Goal: Transaction & Acquisition: Purchase product/service

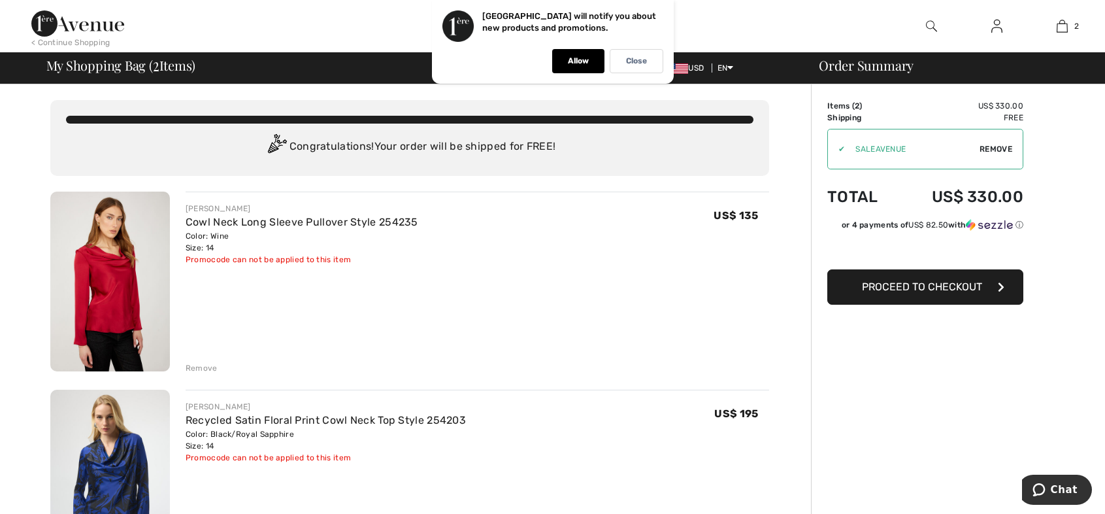
click at [128, 306] on img at bounding box center [110, 282] width 120 height 180
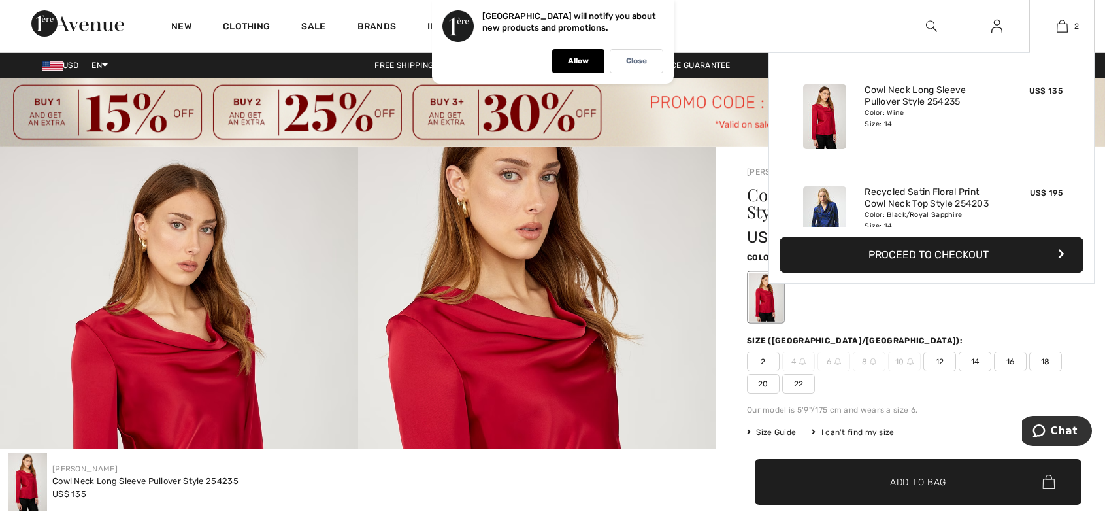
click at [833, 205] on img at bounding box center [824, 218] width 43 height 65
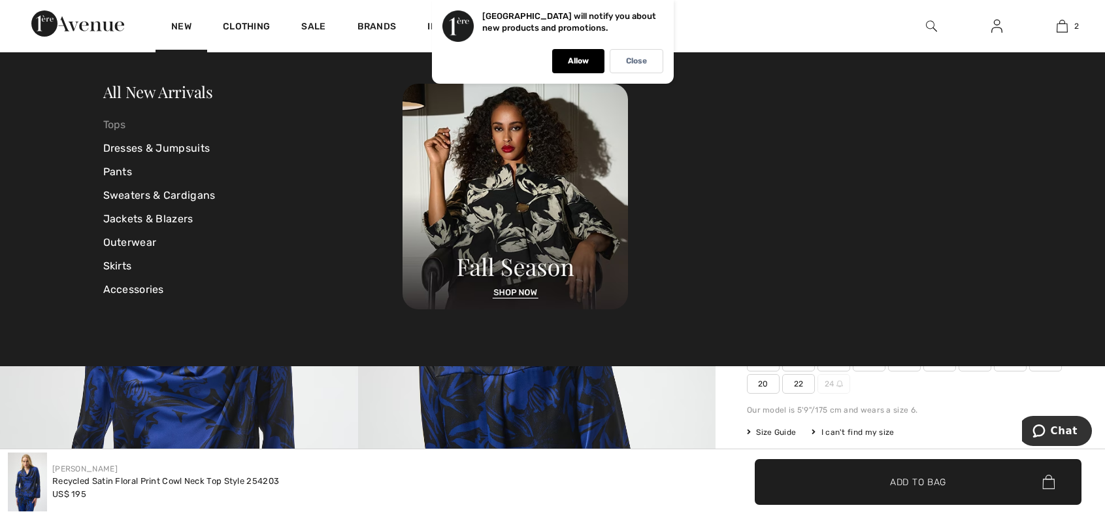
click at [113, 117] on link "Tops" at bounding box center [253, 125] width 300 height 24
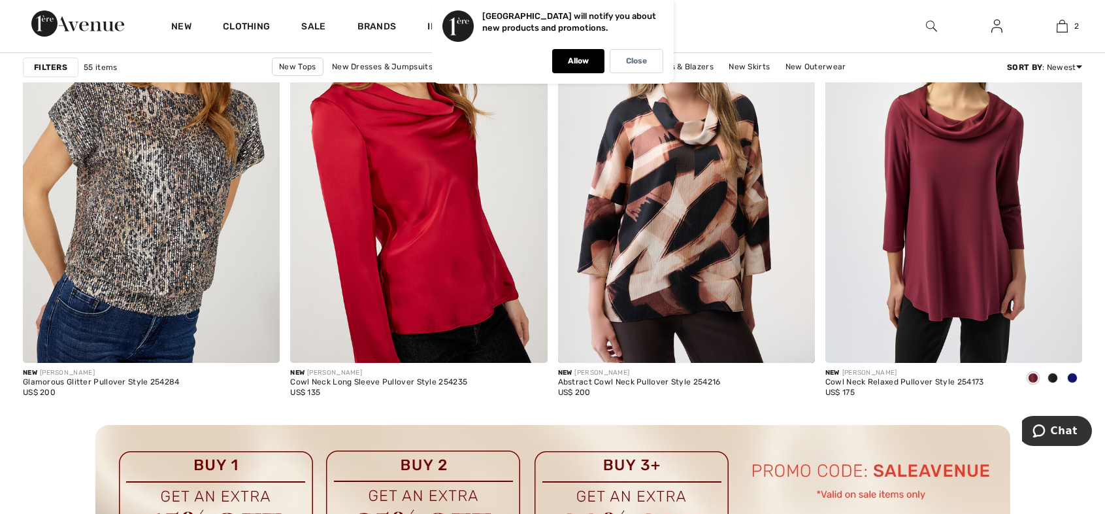
scroll to position [3138, 0]
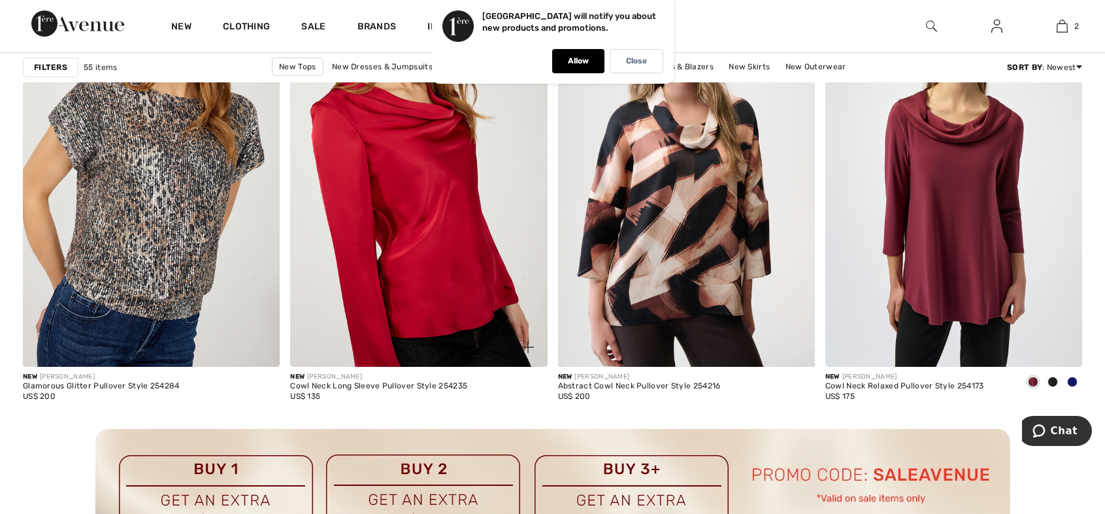
click at [369, 207] on img at bounding box center [418, 174] width 257 height 386
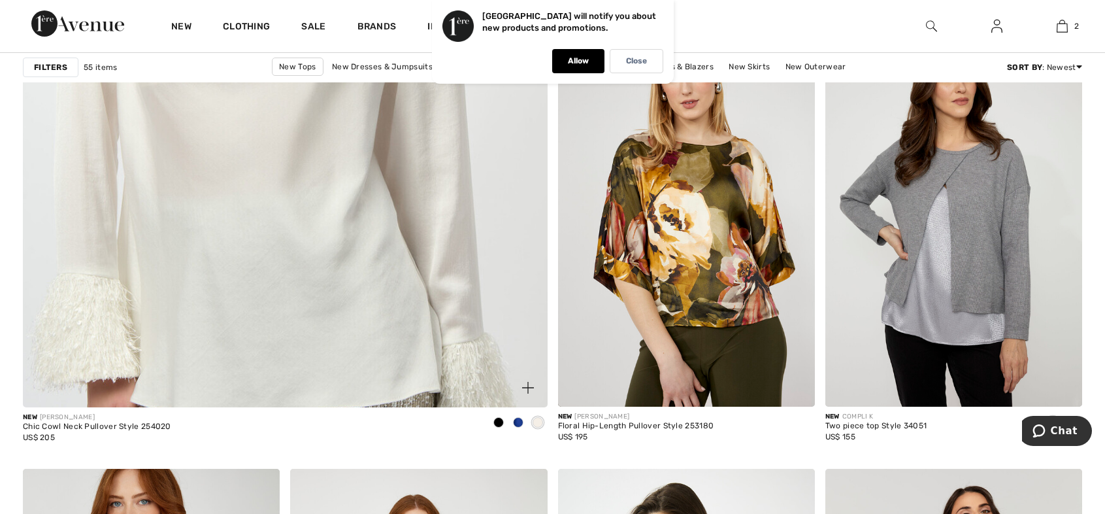
scroll to position [4205, 0]
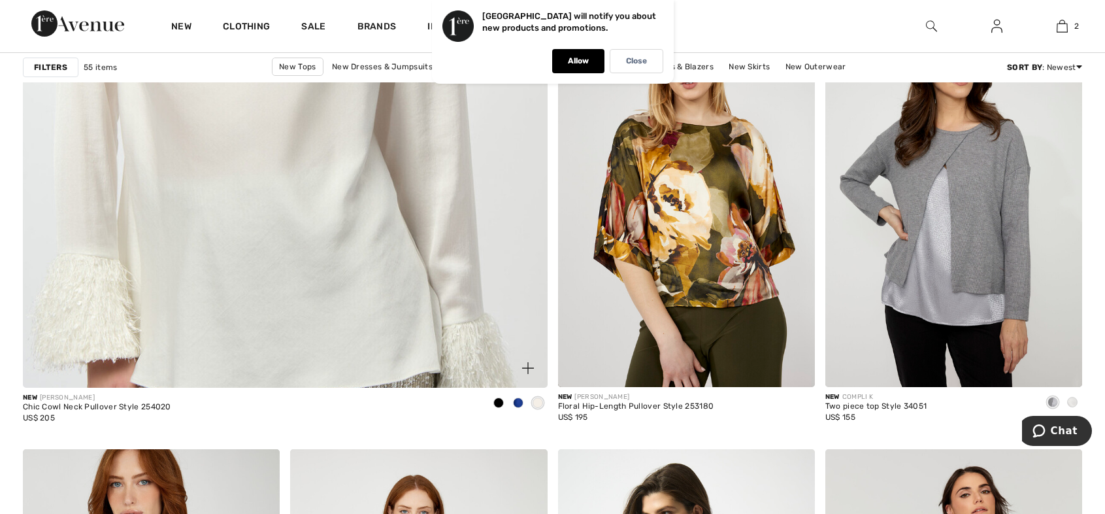
click at [250, 235] on img at bounding box center [285, 26] width 629 height 945
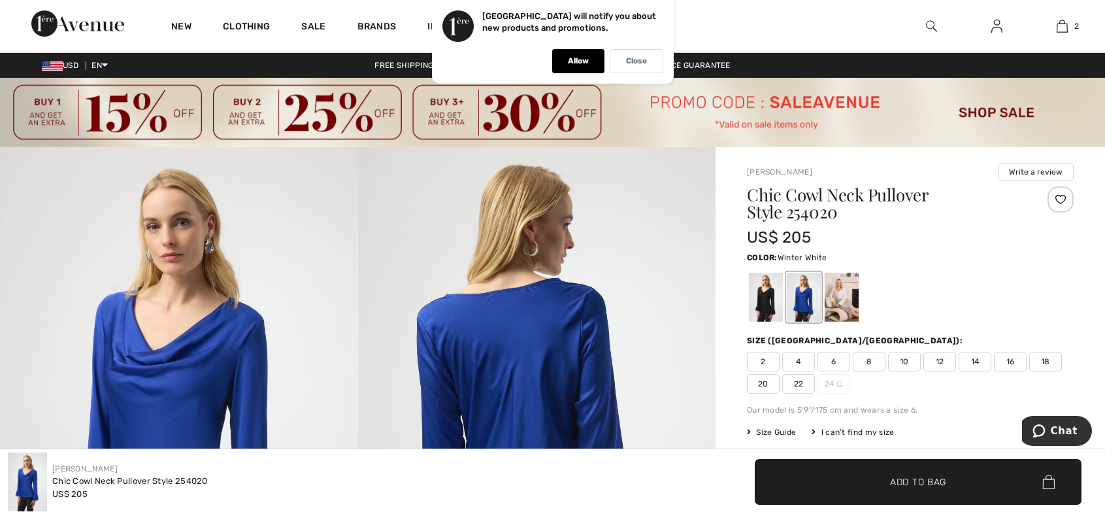
click at [843, 295] on div at bounding box center [842, 297] width 34 height 49
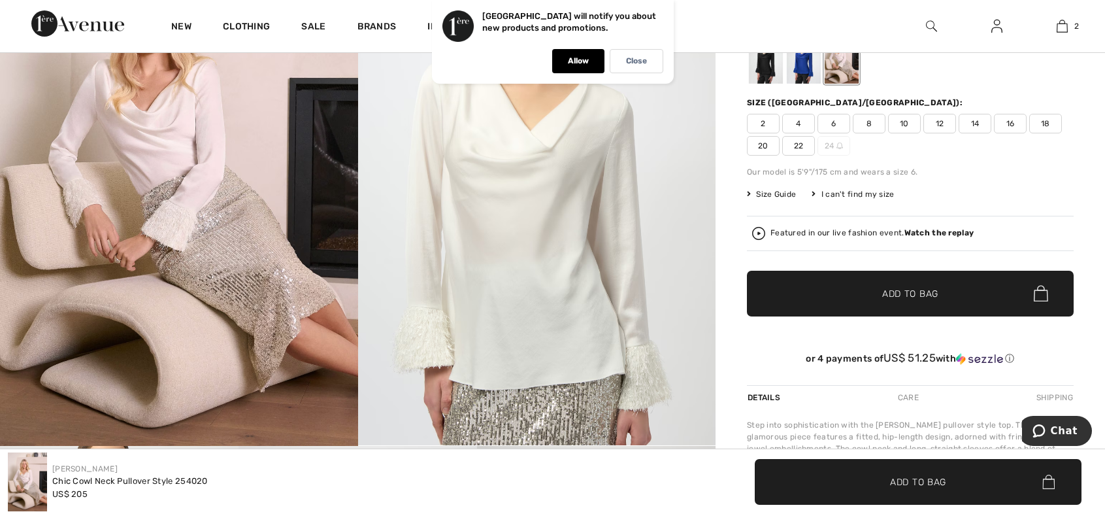
scroll to position [240, 0]
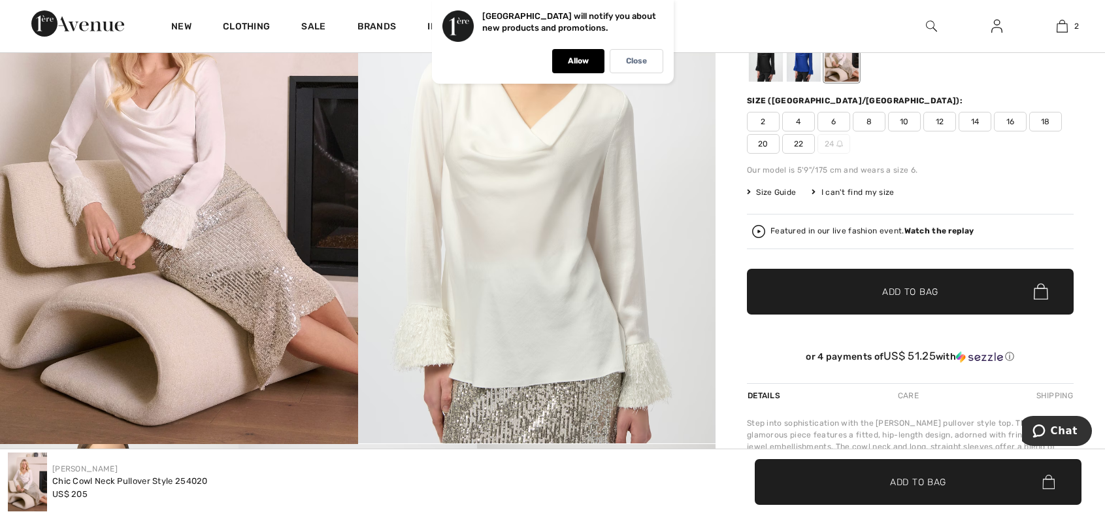
click at [968, 112] on span "14" at bounding box center [975, 122] width 33 height 20
click at [890, 277] on span "✔ Added to Bag Add to Bag" at bounding box center [910, 292] width 327 height 46
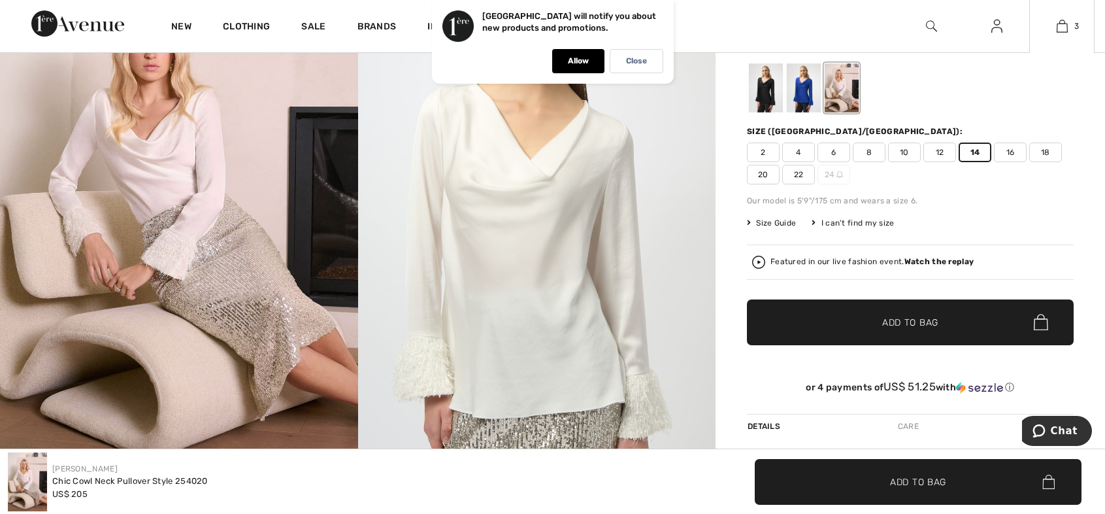
scroll to position [196, 0]
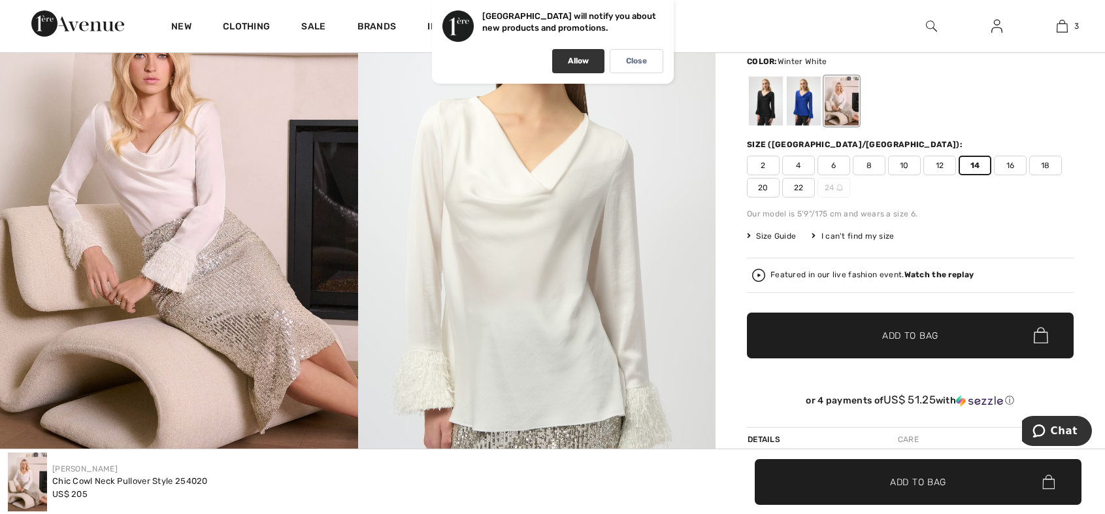
click at [584, 65] on p "Allow" at bounding box center [578, 61] width 21 height 10
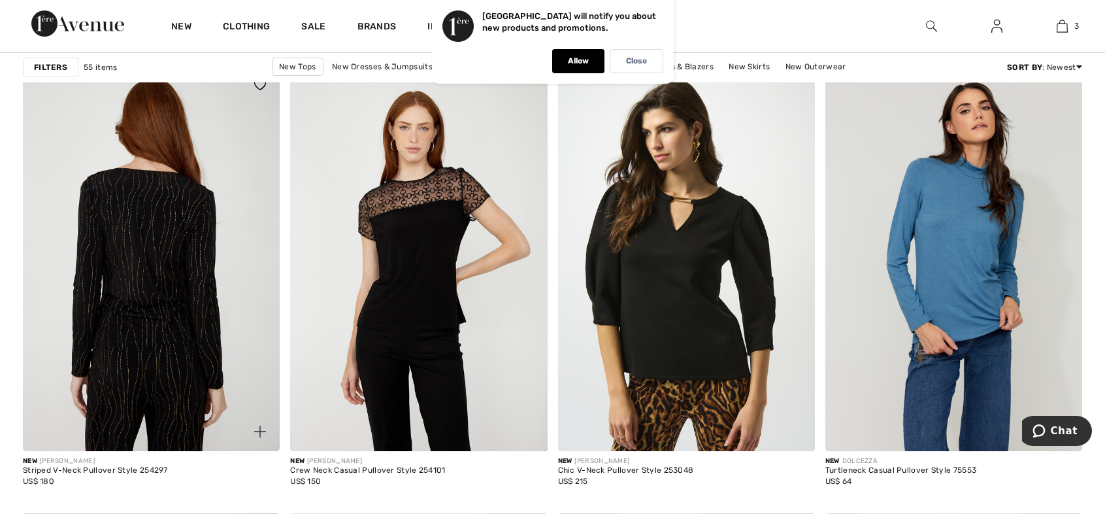
scroll to position [4597, 0]
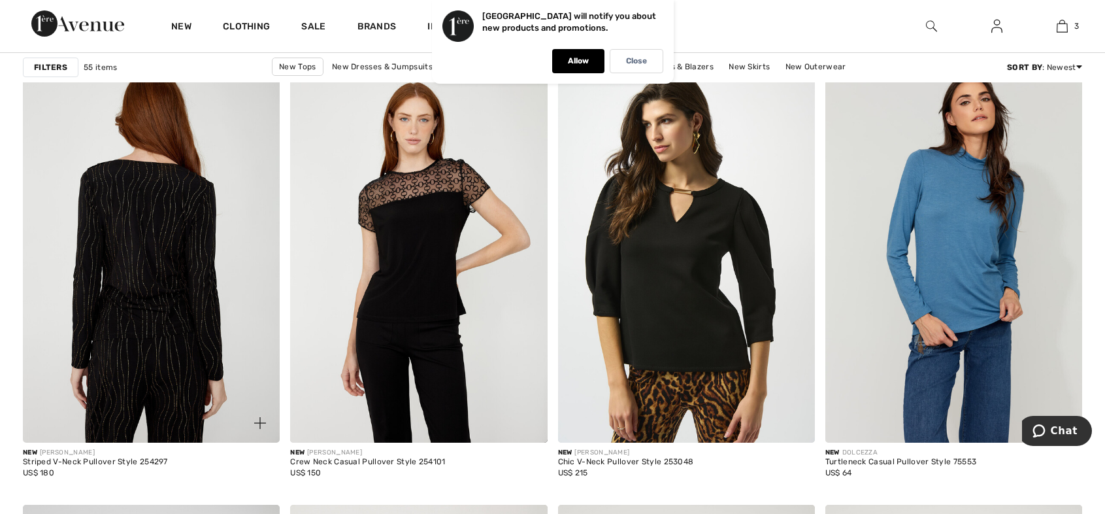
click at [107, 319] on img at bounding box center [151, 250] width 257 height 386
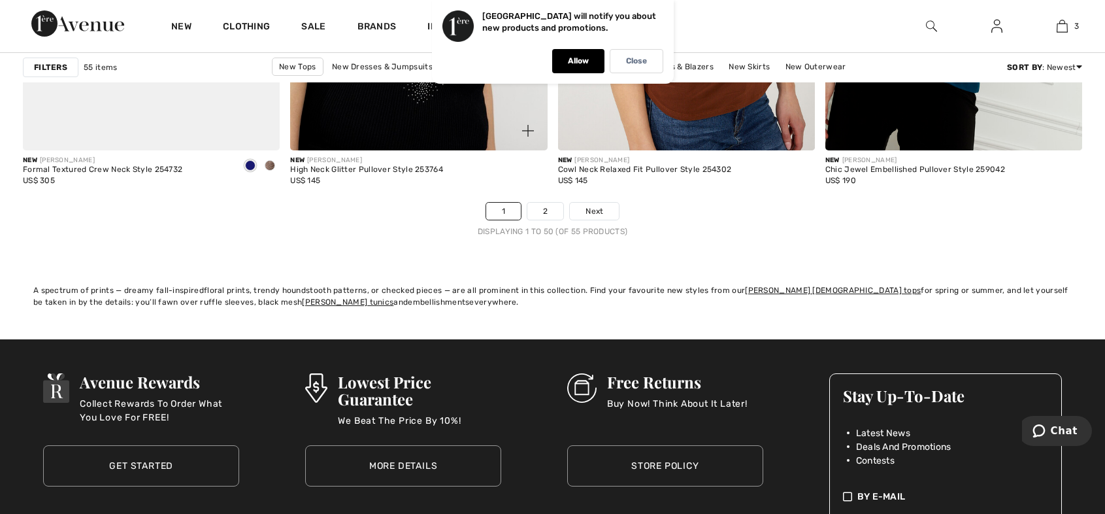
scroll to position [6950, 0]
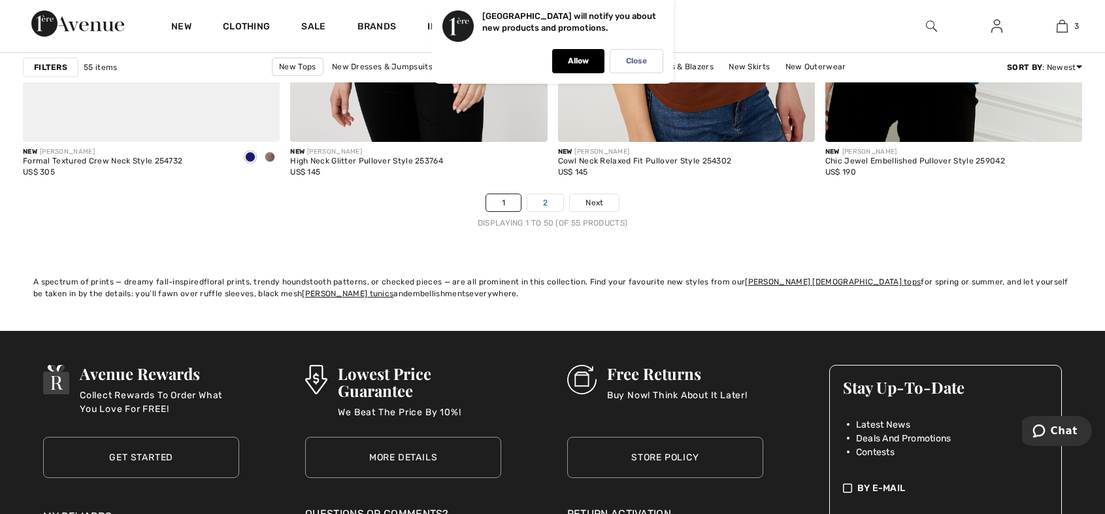
click at [533, 195] on link "2" at bounding box center [546, 202] width 36 height 17
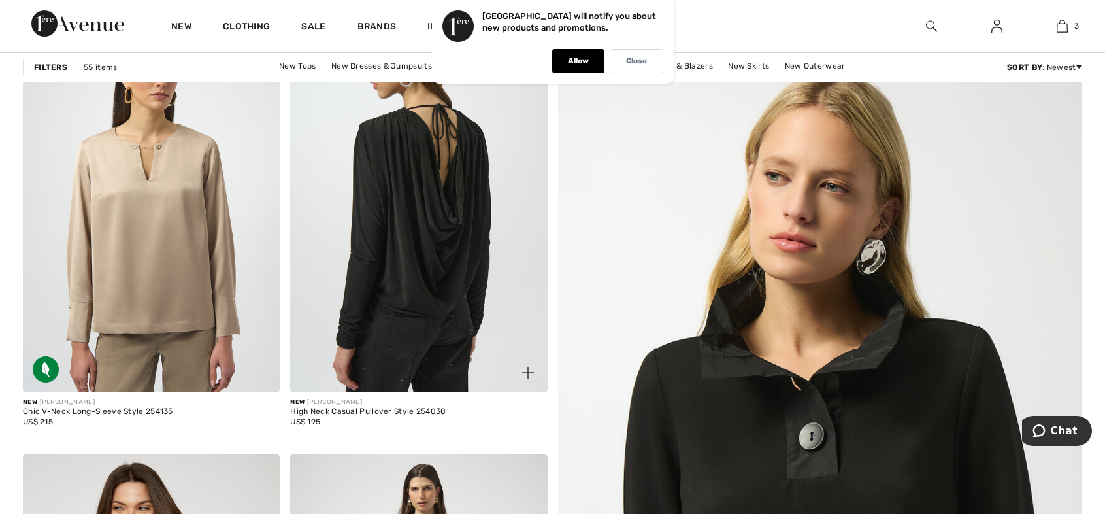
scroll to position [261, 0]
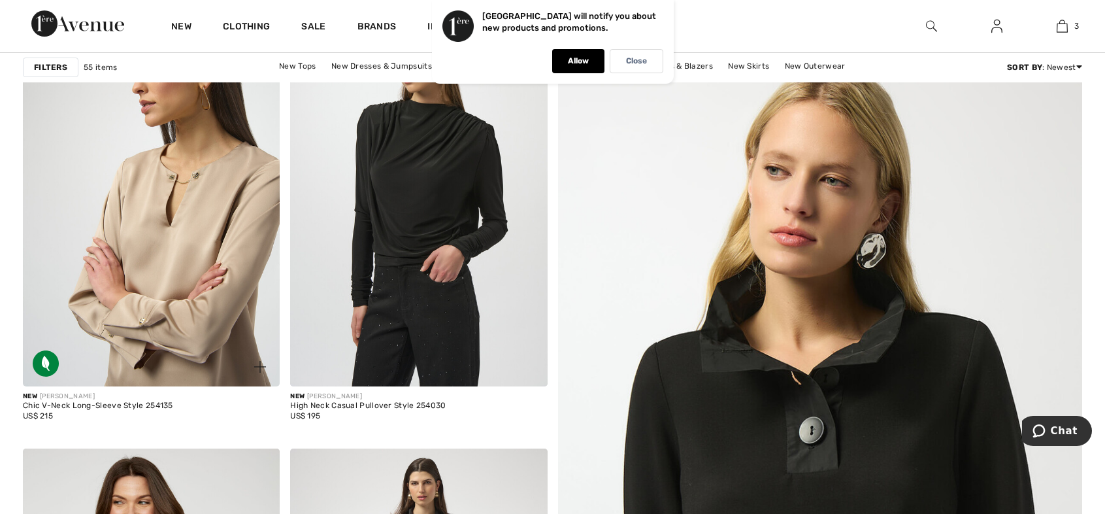
click at [188, 279] on img at bounding box center [151, 194] width 257 height 386
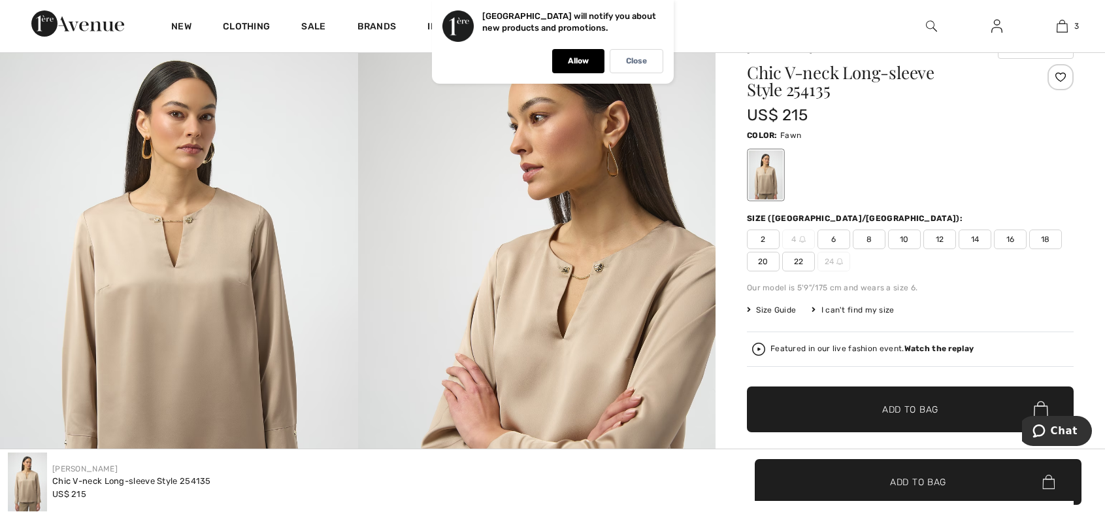
scroll to position [131, 0]
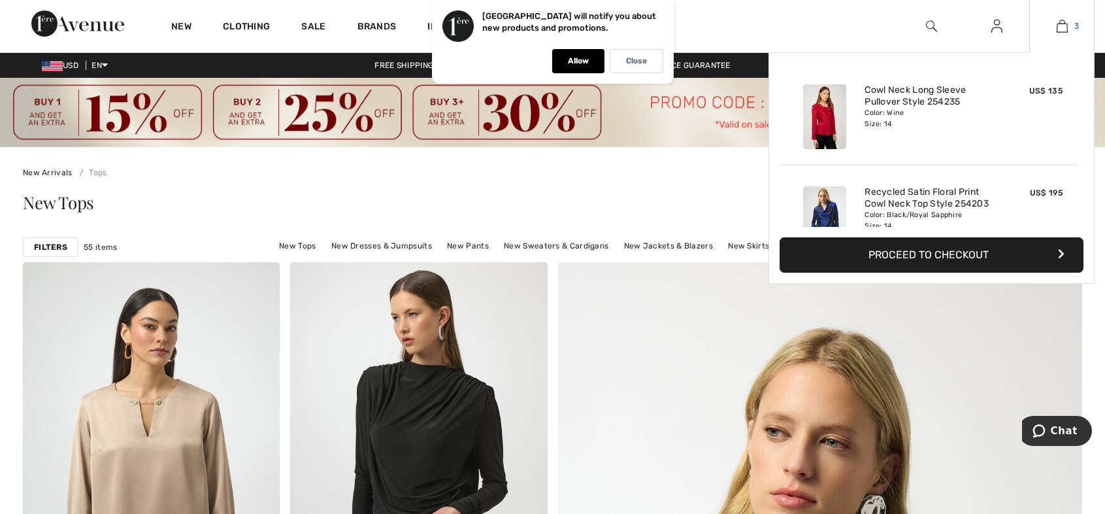
click at [1060, 24] on img at bounding box center [1062, 26] width 11 height 16
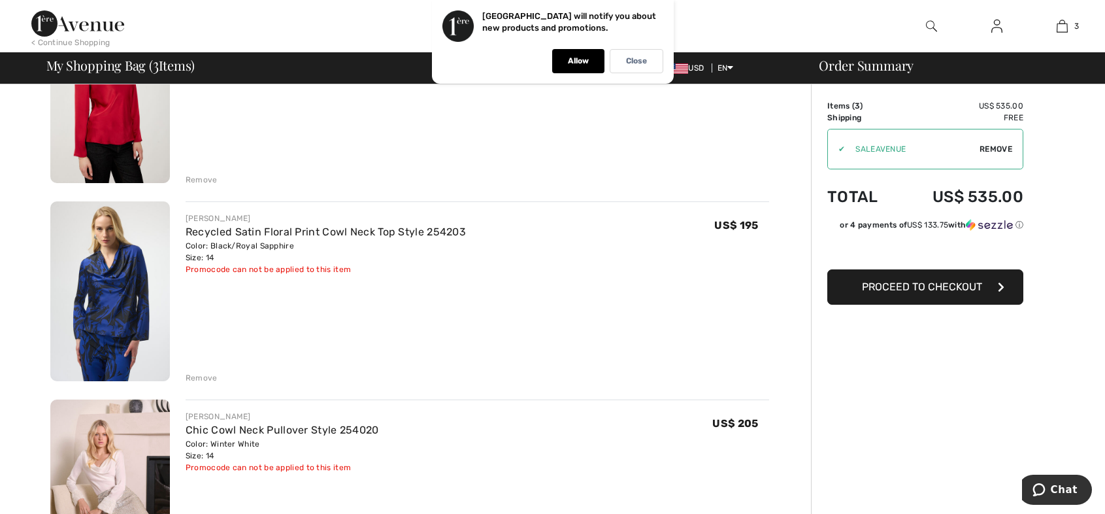
scroll to position [196, 0]
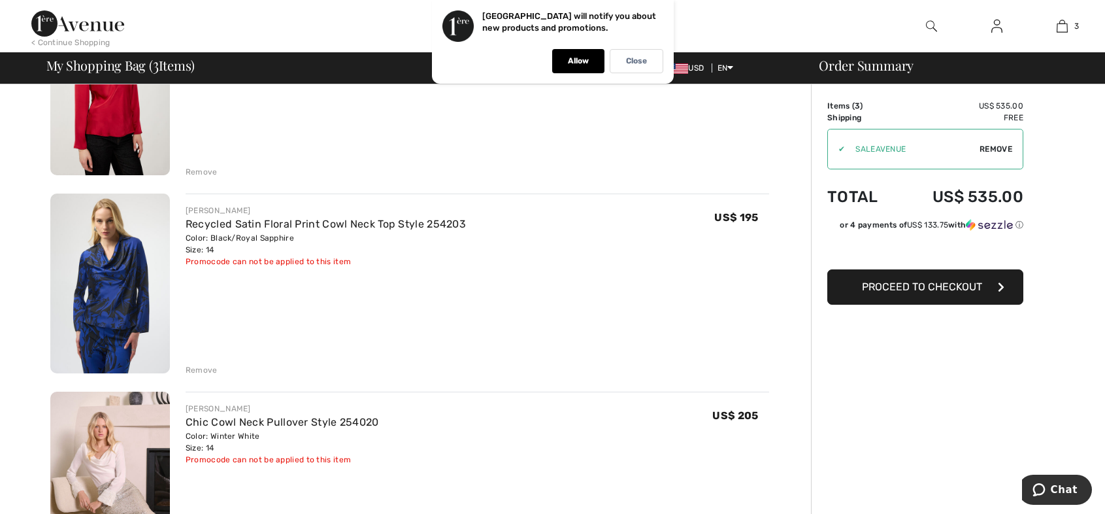
click at [199, 365] on div "Remove" at bounding box center [202, 370] width 32 height 12
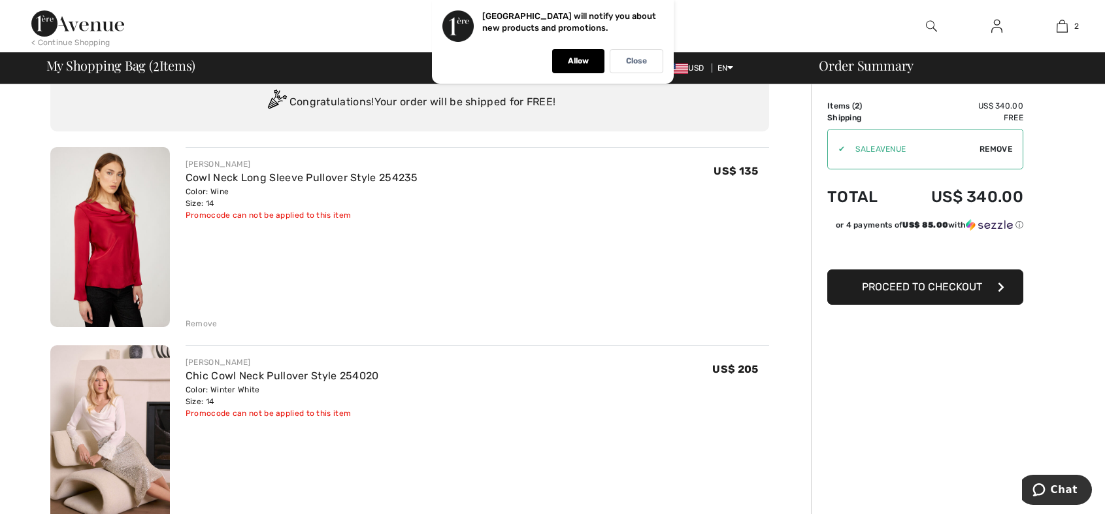
scroll to position [0, 0]
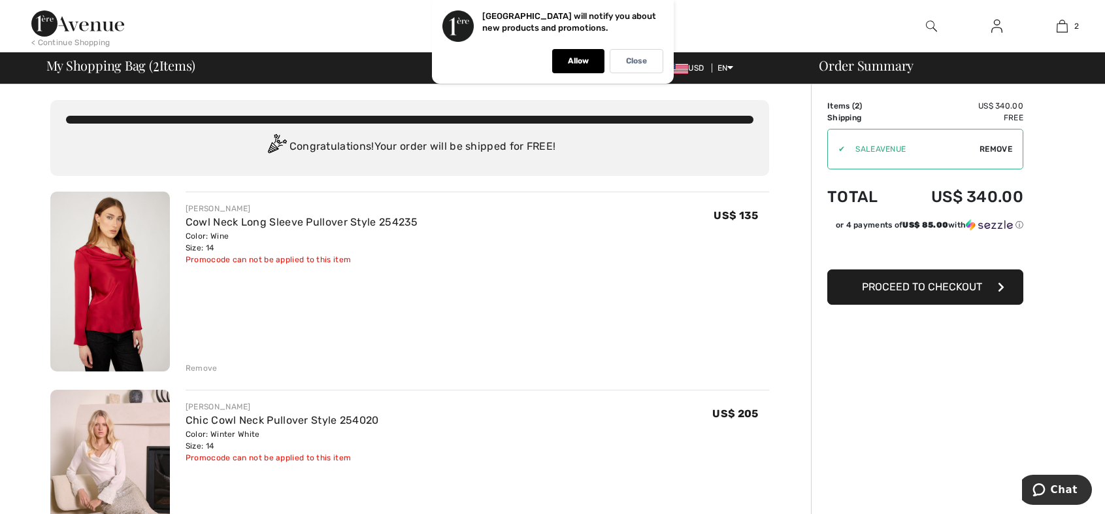
click at [932, 273] on button "Proceed to Checkout" at bounding box center [926, 286] width 196 height 35
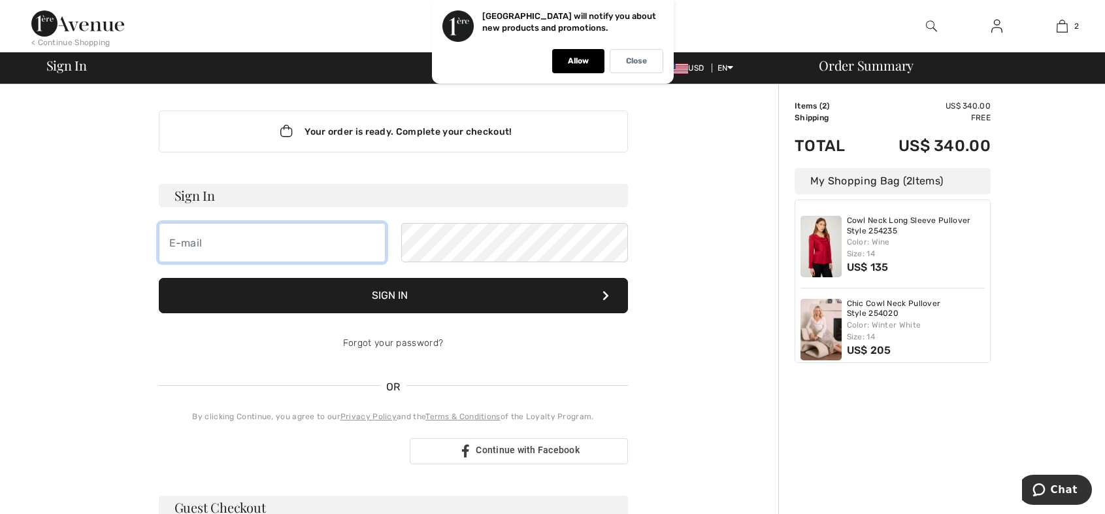
click at [180, 239] on input "email" at bounding box center [272, 242] width 227 height 39
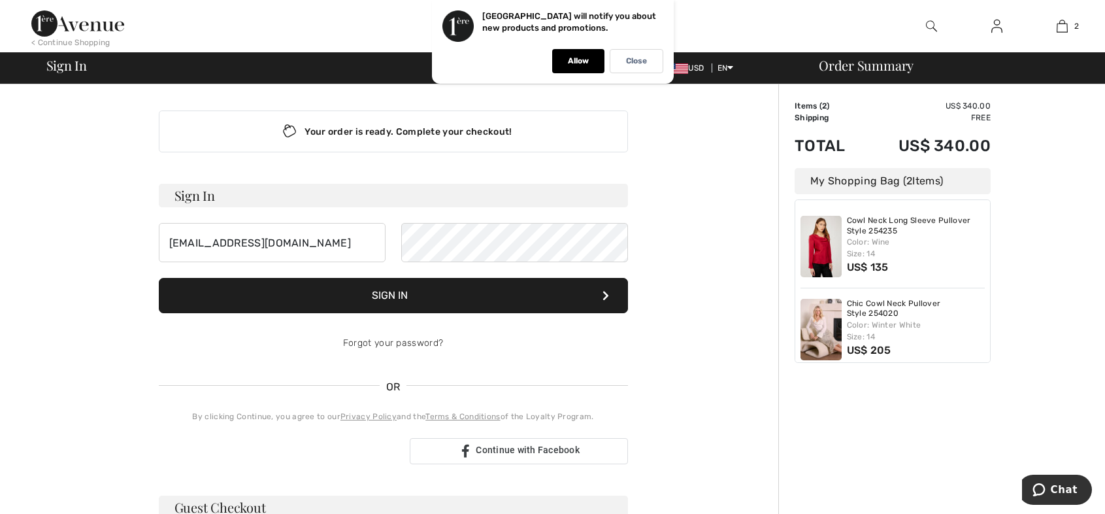
click at [397, 298] on button "Sign In" at bounding box center [393, 295] width 469 height 35
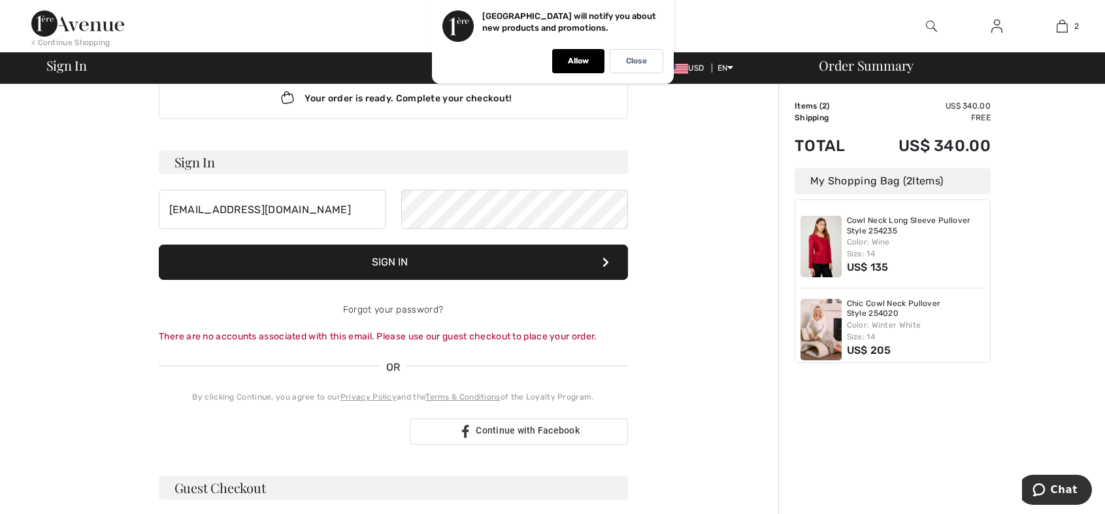
scroll to position [44, 0]
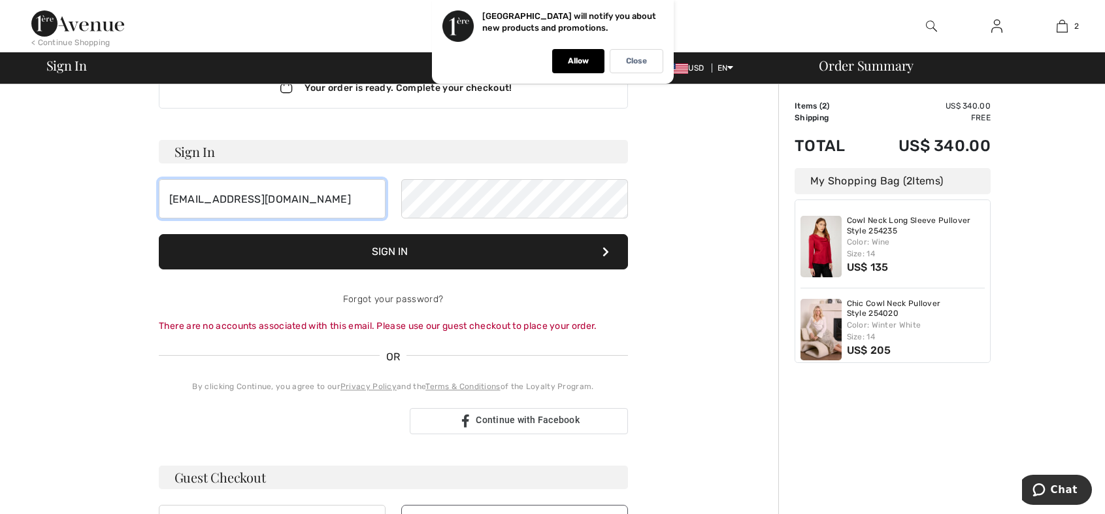
click at [193, 199] on input "gjq444@aol.com" at bounding box center [272, 198] width 227 height 39
click at [189, 201] on input "gjq444@aol.com" at bounding box center [272, 198] width 227 height 39
click at [188, 197] on input "gjq444@aol.com" at bounding box center [272, 198] width 227 height 39
type input "[EMAIL_ADDRESS][DOMAIN_NAME]"
click at [369, 241] on button "Sign In" at bounding box center [393, 251] width 469 height 35
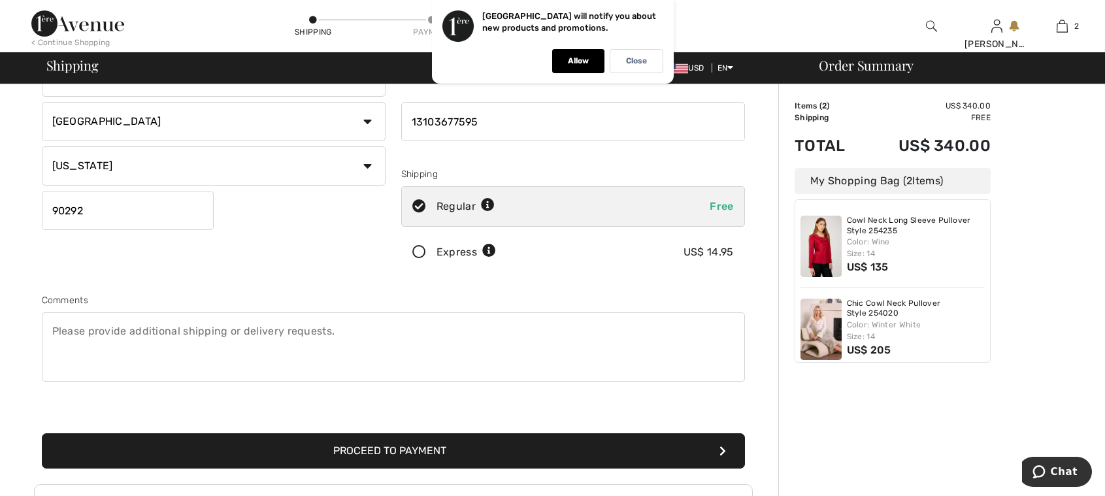
scroll to position [175, 0]
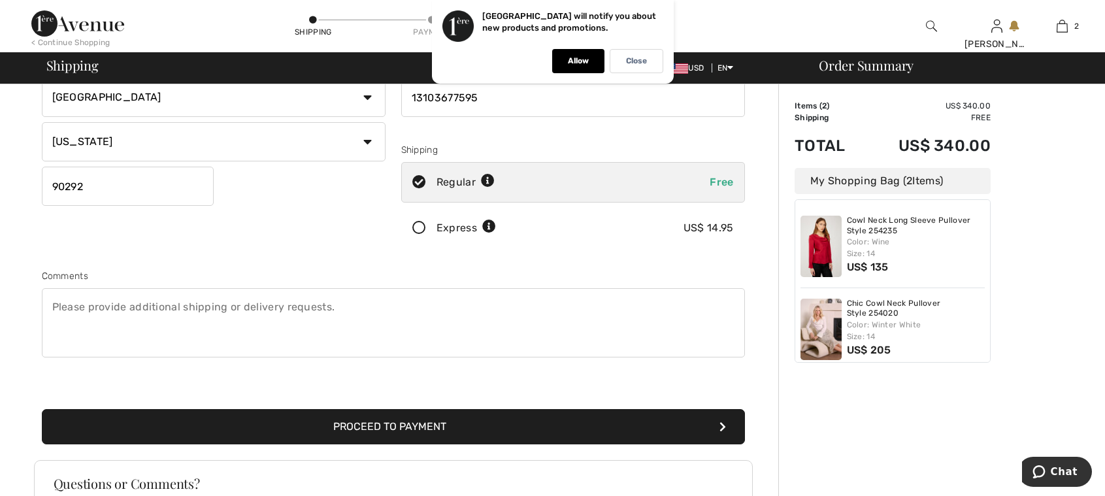
click at [367, 412] on button "Proceed to Payment" at bounding box center [393, 426] width 703 height 35
click at [578, 53] on div "Allow" at bounding box center [578, 61] width 52 height 24
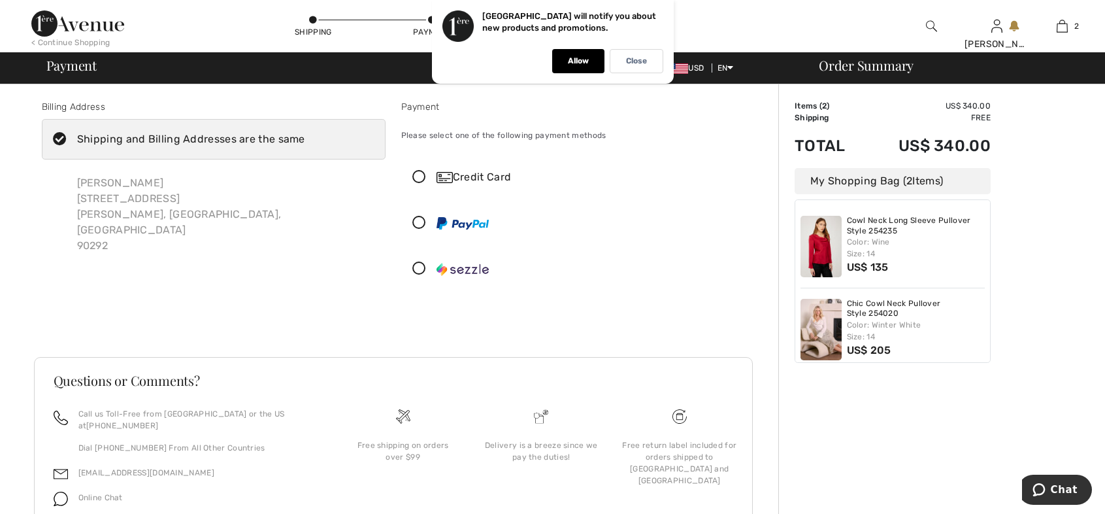
click at [418, 172] on icon at bounding box center [419, 178] width 35 height 14
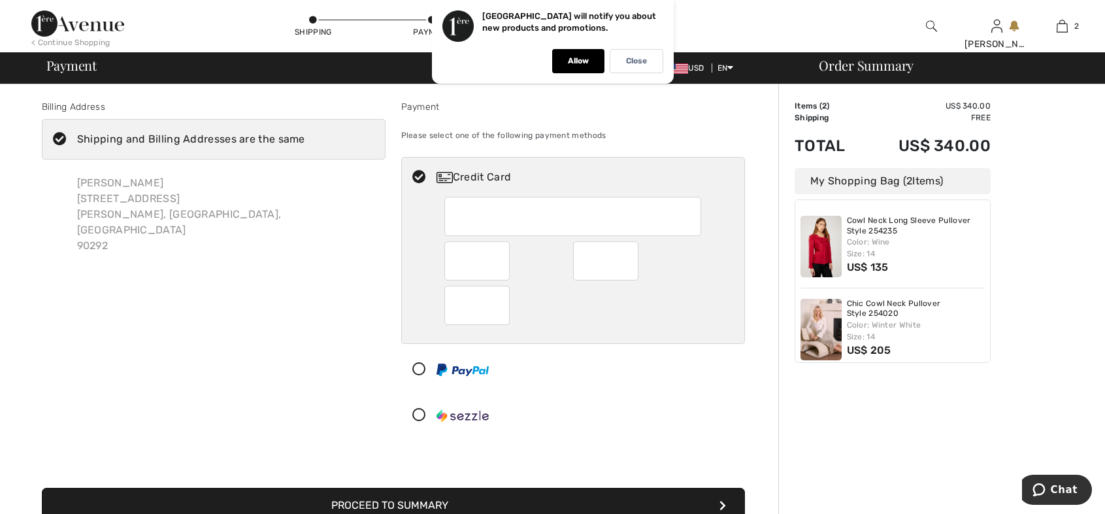
click at [451, 306] on div at bounding box center [476, 305] width 65 height 39
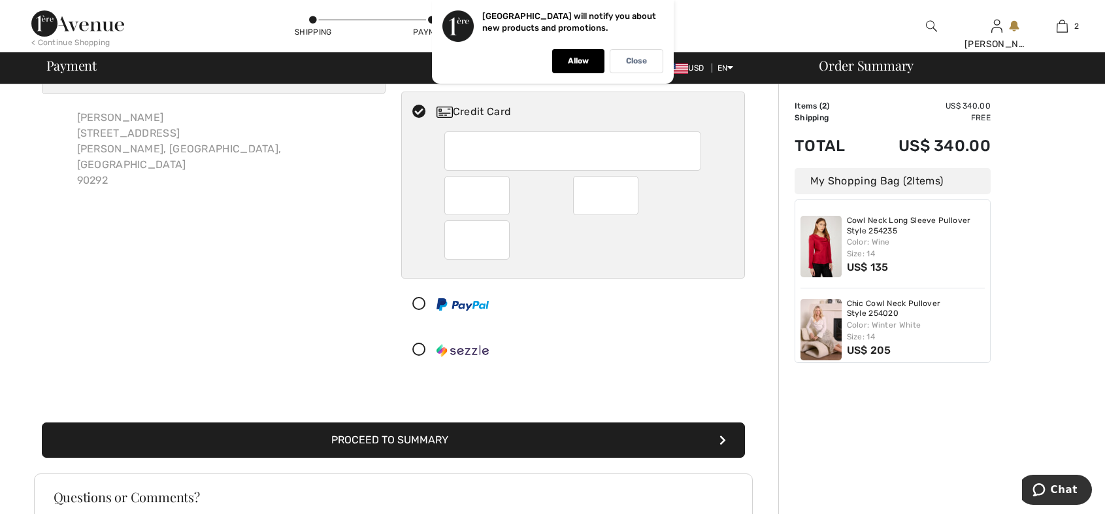
click at [344, 436] on button "Proceed to Summary" at bounding box center [393, 439] width 703 height 35
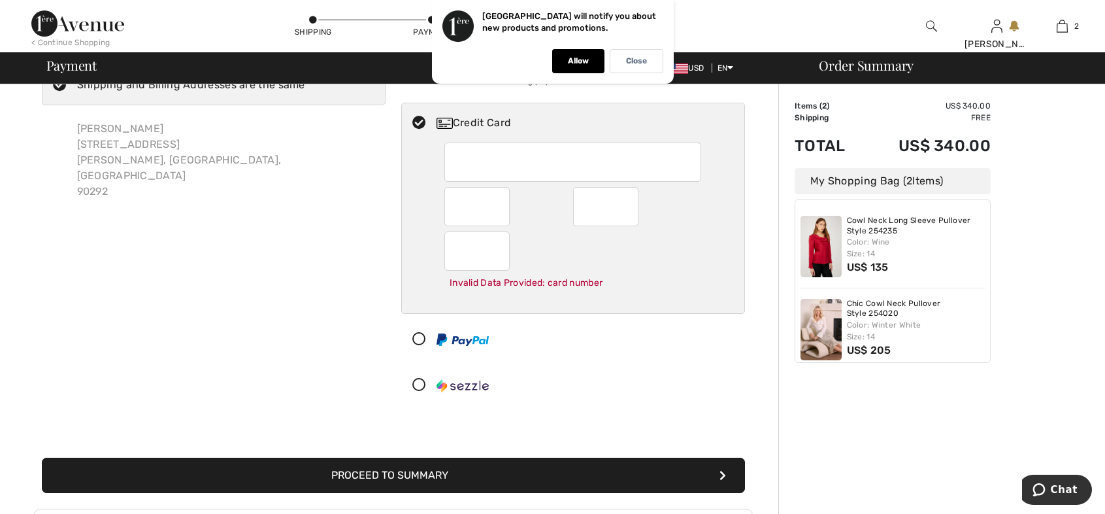
scroll to position [65, 0]
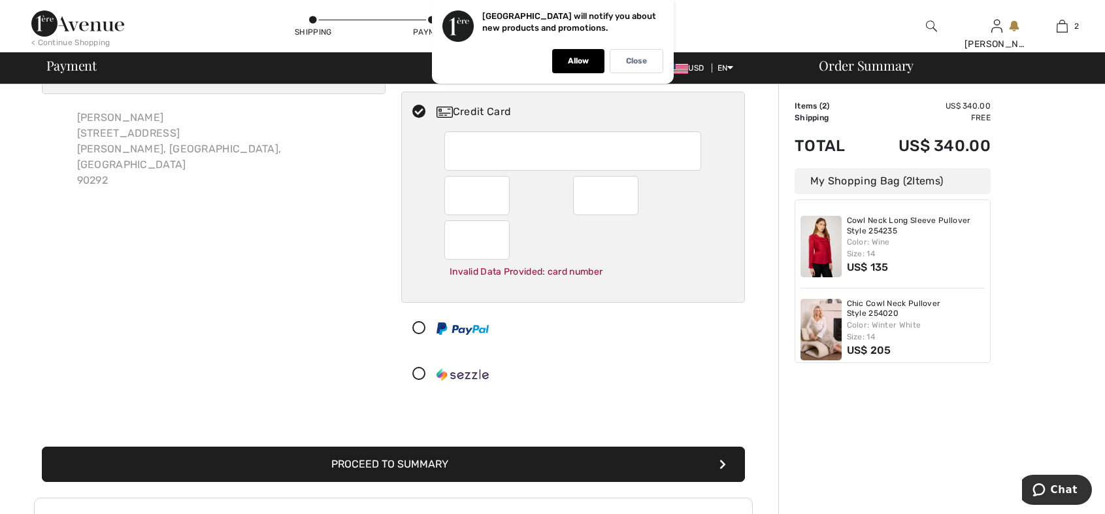
click at [429, 455] on button "Proceed to Summary" at bounding box center [393, 463] width 703 height 35
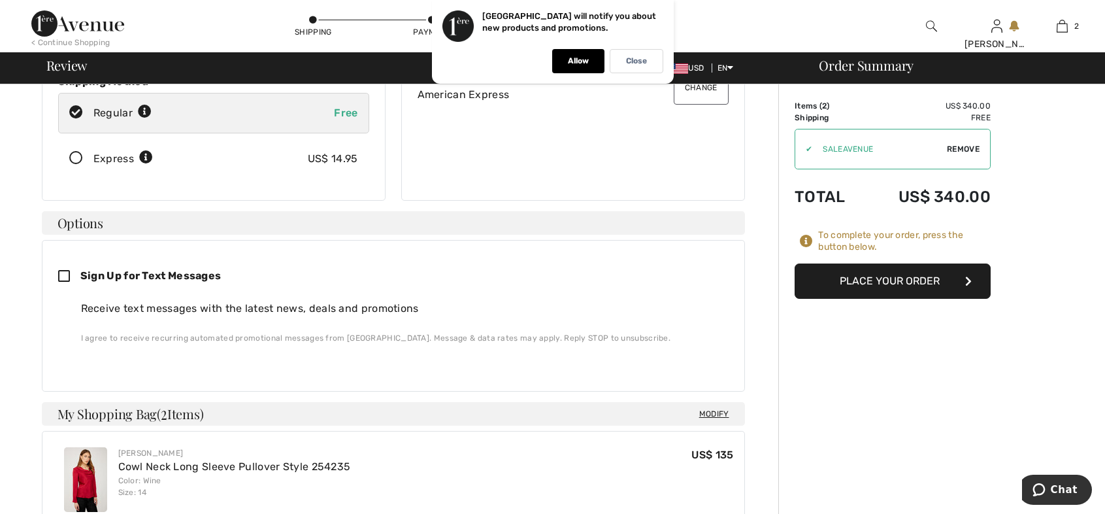
scroll to position [218, 0]
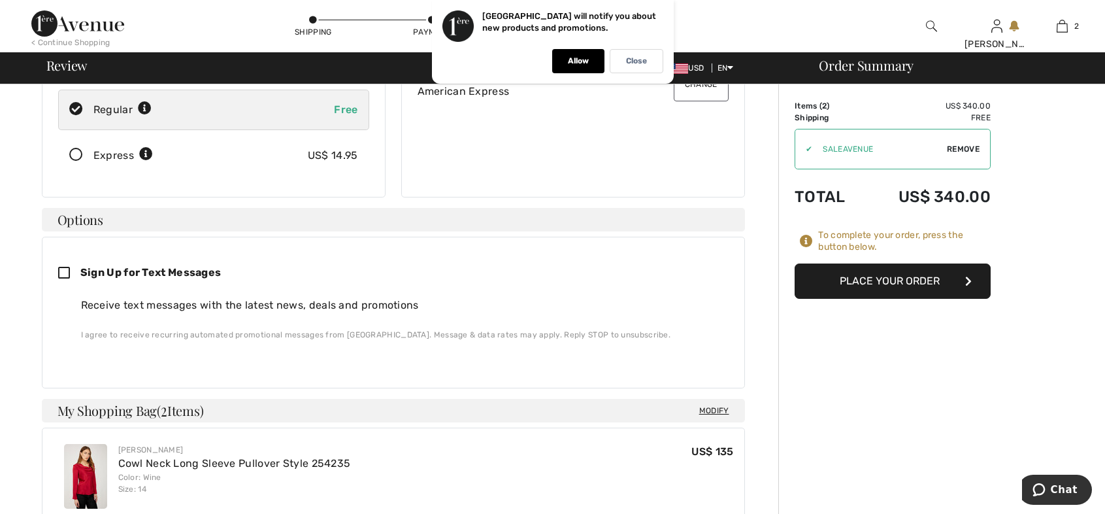
click at [63, 267] on icon at bounding box center [69, 274] width 22 height 14
checkbox input "true"
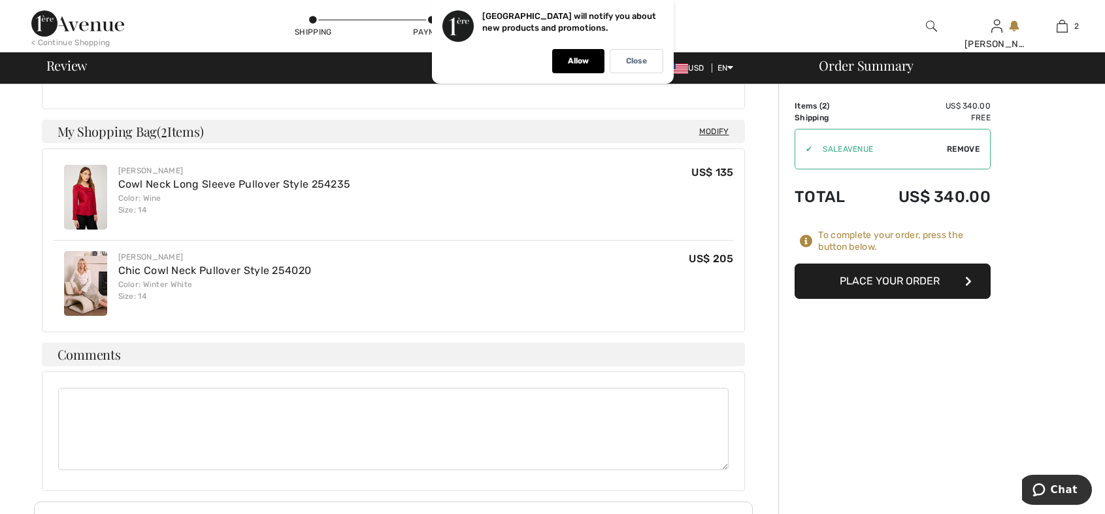
scroll to position [523, 0]
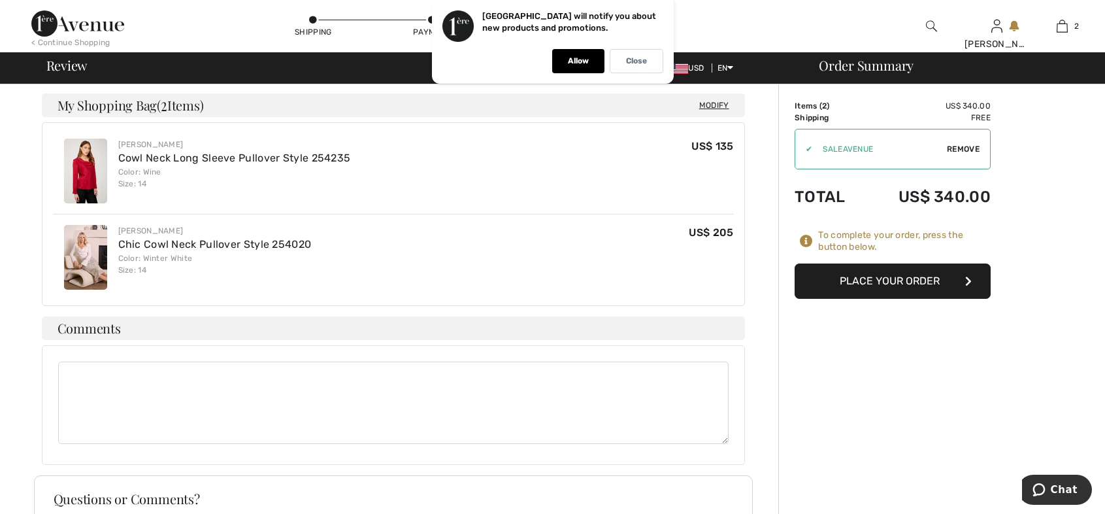
click at [896, 278] on button "Place Your Order" at bounding box center [893, 280] width 196 height 35
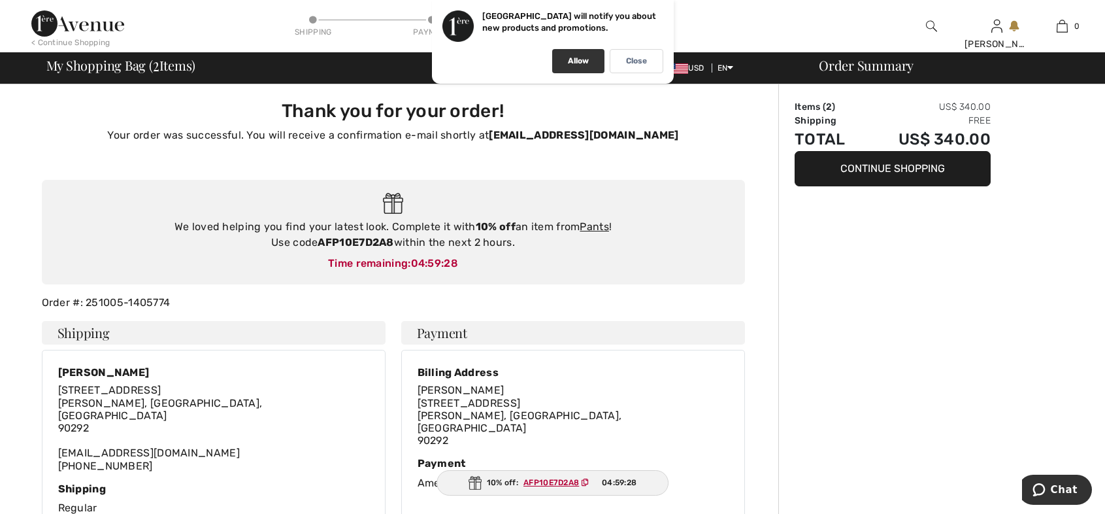
click at [0, 0] on div "Thank You for Your Order" at bounding box center [0, 0] width 0 height 0
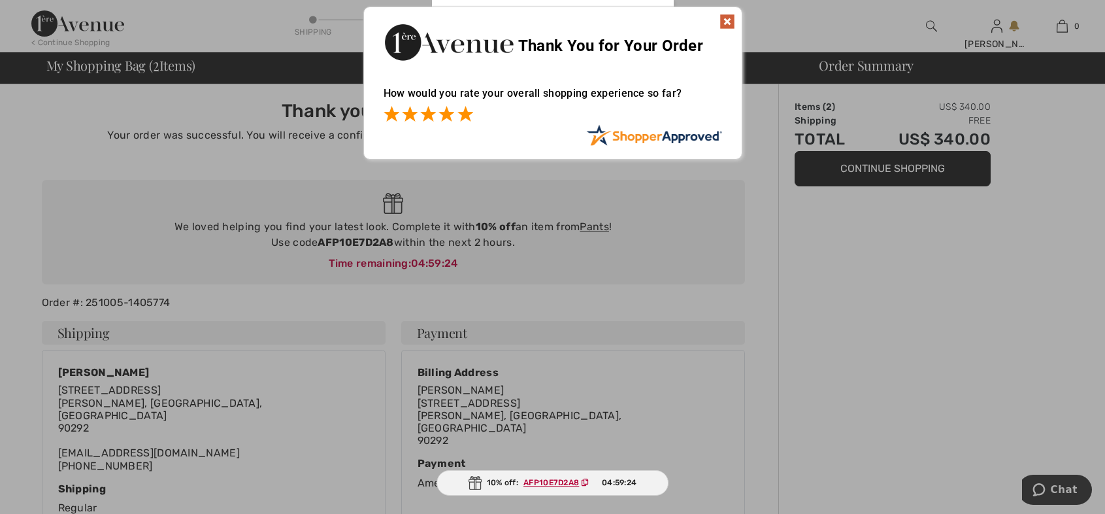
click at [462, 112] on span at bounding box center [466, 114] width 16 height 16
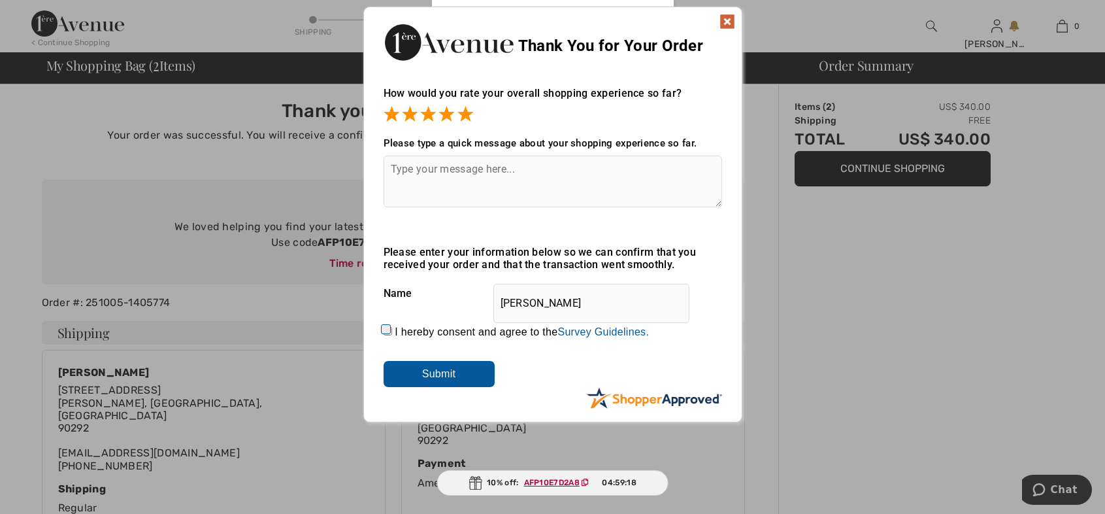
click at [389, 327] on input "I hereby consent and agree to the By submitting a review, you grant permission …" at bounding box center [388, 331] width 8 height 8
checkbox input "true"
click at [435, 366] on input "Submit" at bounding box center [439, 374] width 111 height 26
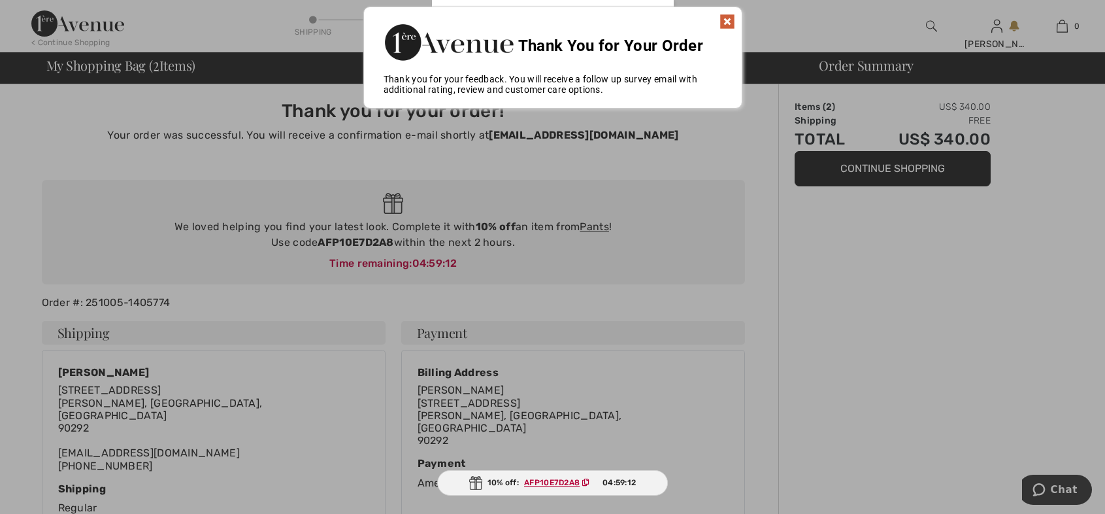
click at [726, 20] on img at bounding box center [728, 22] width 16 height 16
